Goal: Information Seeking & Learning: Learn about a topic

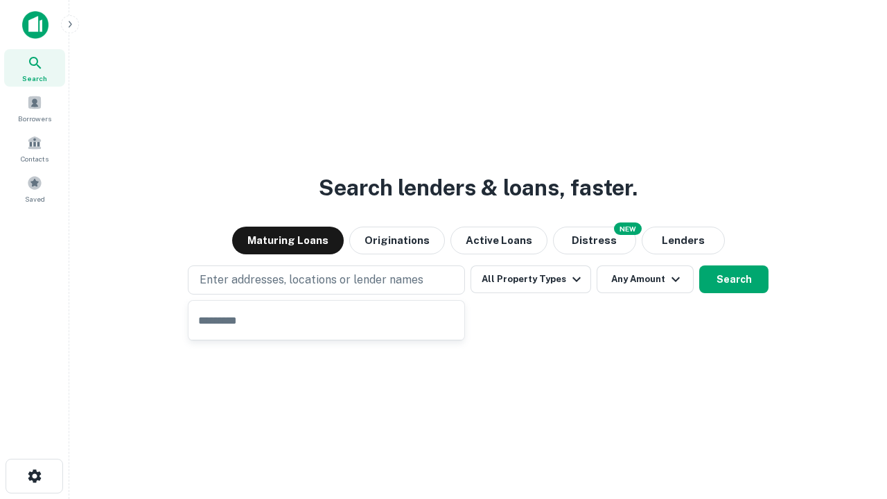
type input "**********"
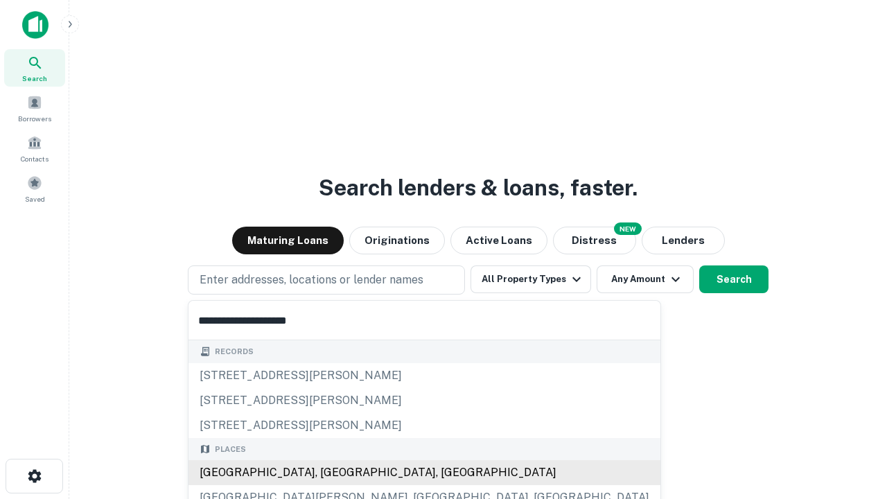
click at [331, 473] on div "Santa Monica, CA, USA" at bounding box center [424, 472] width 472 height 25
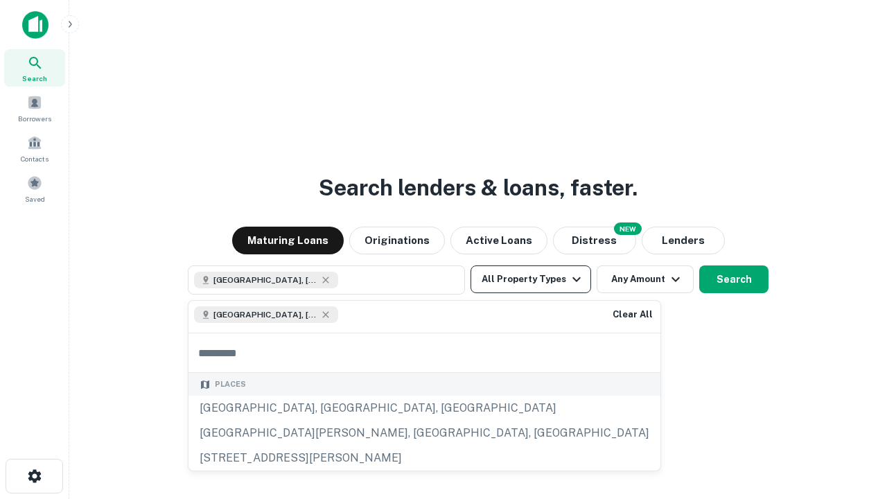
click at [531, 279] on button "All Property Types" at bounding box center [531, 279] width 121 height 28
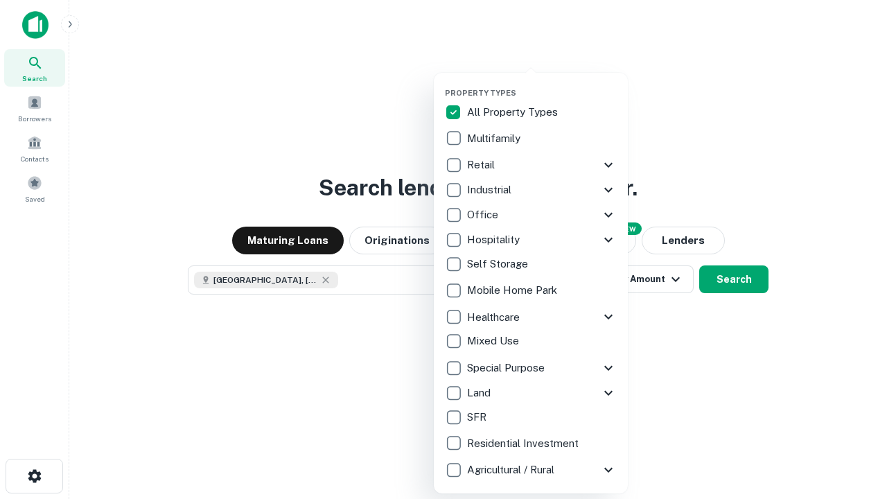
click at [542, 84] on button "button" at bounding box center [542, 84] width 194 height 1
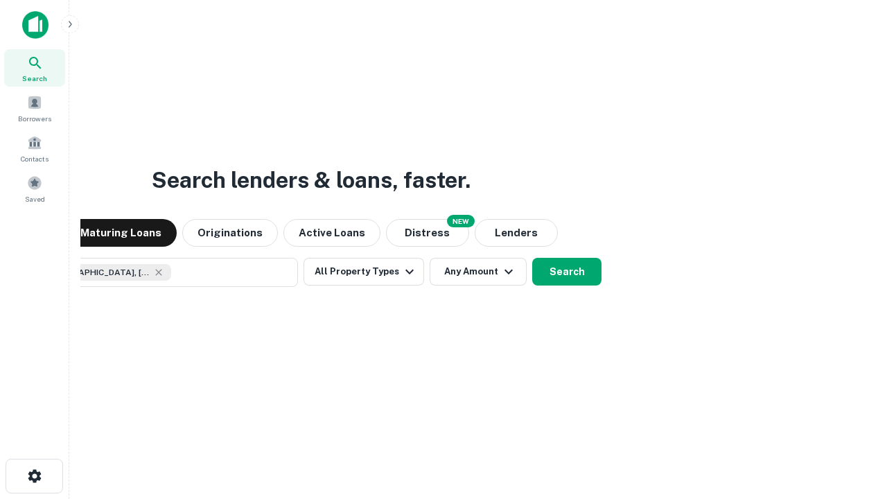
scroll to position [22, 0]
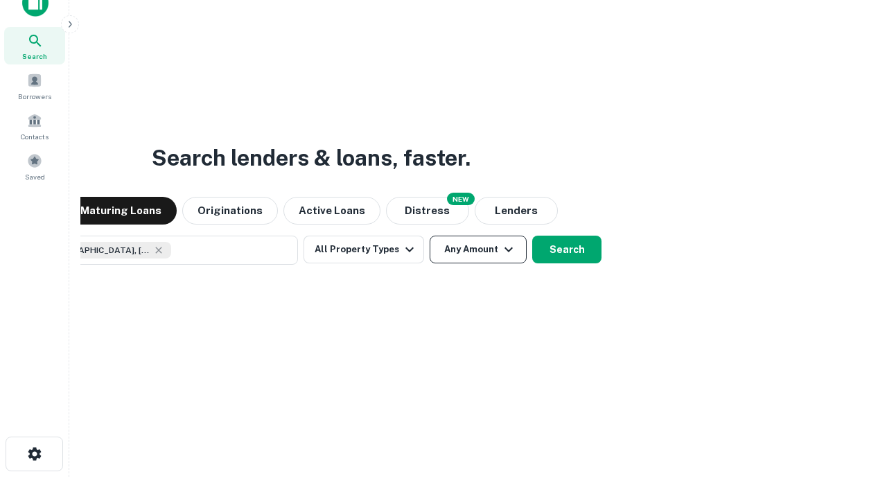
click at [430, 236] on button "Any Amount" at bounding box center [478, 250] width 97 height 28
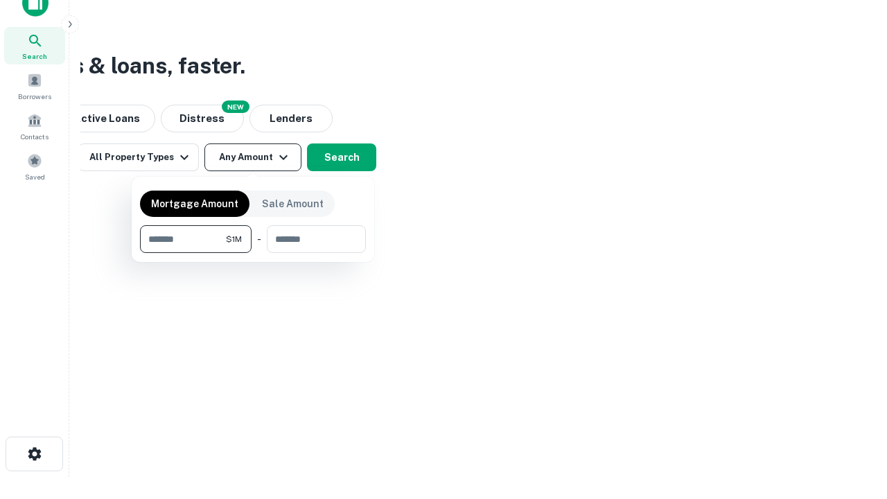
type input "*******"
click at [253, 253] on button "button" at bounding box center [253, 253] width 226 height 1
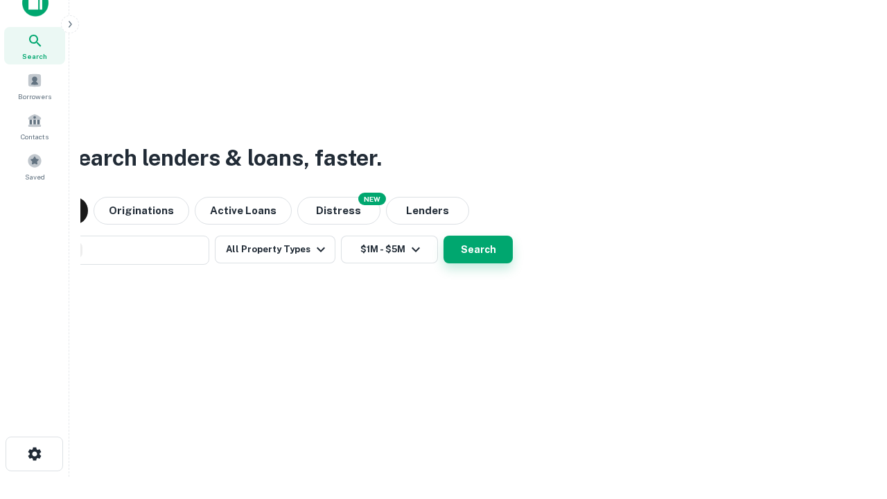
click at [444, 236] on button "Search" at bounding box center [478, 250] width 69 height 28
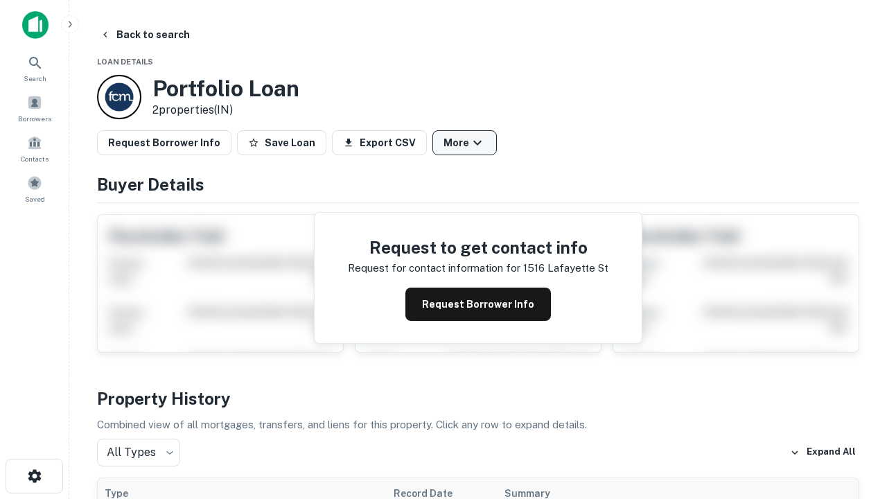
click at [464, 143] on button "More" at bounding box center [464, 142] width 64 height 25
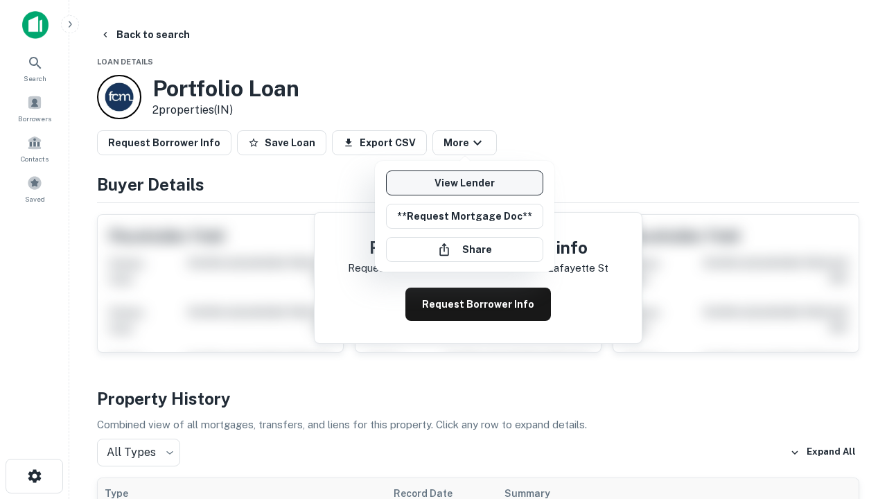
click at [464, 183] on link "View Lender" at bounding box center [464, 182] width 157 height 25
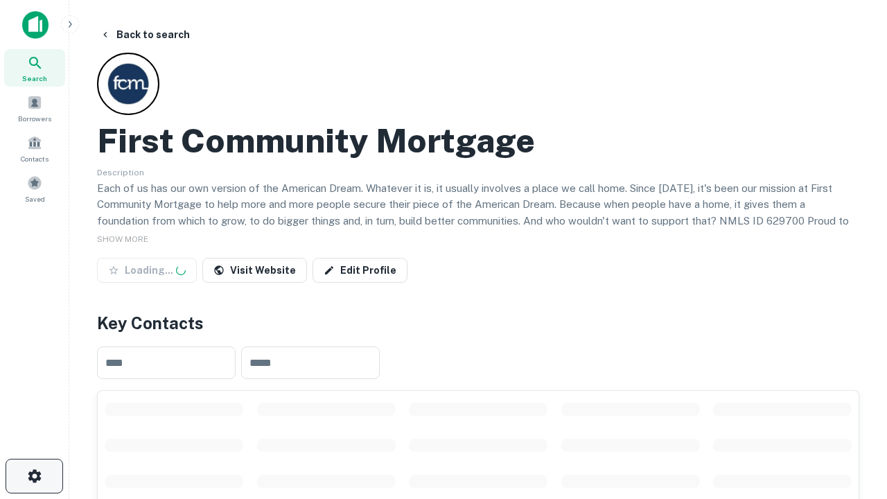
click at [34, 476] on icon "button" at bounding box center [34, 476] width 17 height 17
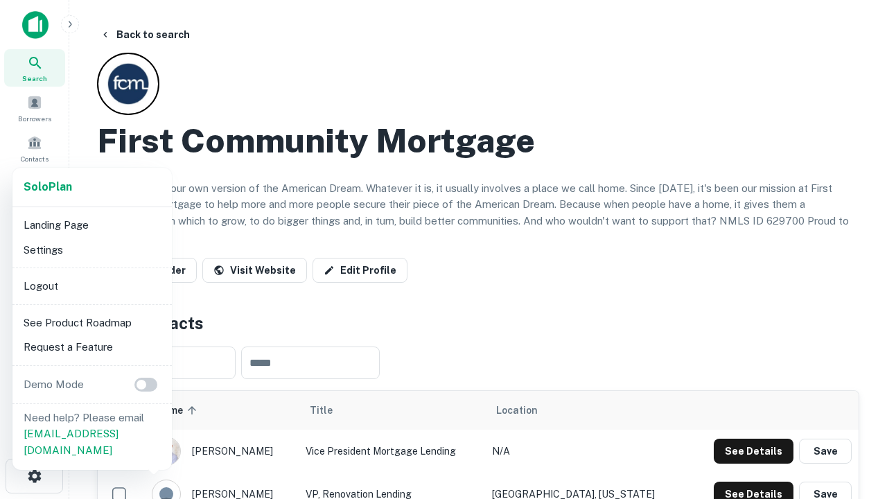
click at [91, 286] on li "Logout" at bounding box center [92, 286] width 148 height 25
